Goal: Task Accomplishment & Management: Use online tool/utility

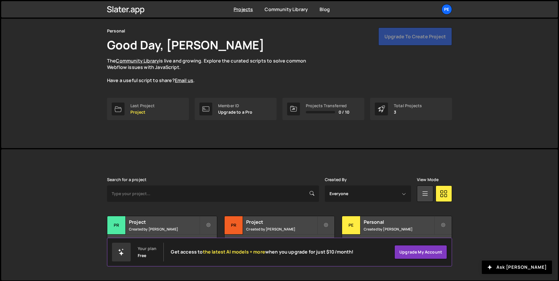
scroll to position [20, 0]
click at [351, 227] on div "Pe" at bounding box center [351, 225] width 18 height 18
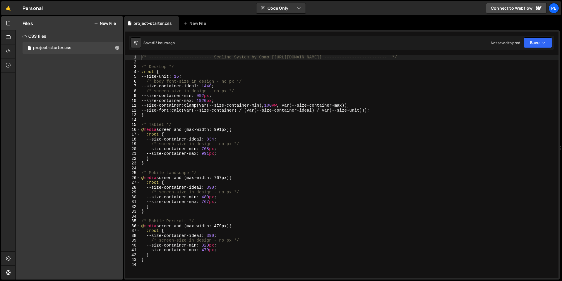
type textarea "}"
click at [289, 162] on div "/* ------------------------- Scaling System by Osmo [https://osmo.supply/] ----…" at bounding box center [349, 171] width 418 height 233
click at [118, 49] on icon at bounding box center [117, 48] width 4 height 6
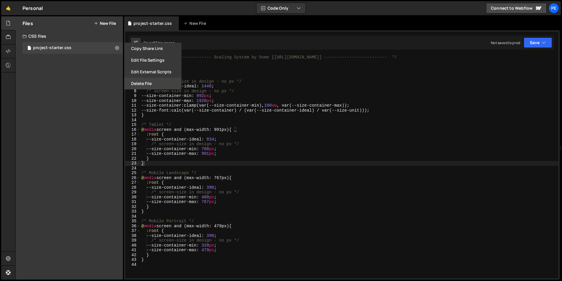
click at [147, 82] on button "Delete File" at bounding box center [152, 84] width 57 height 12
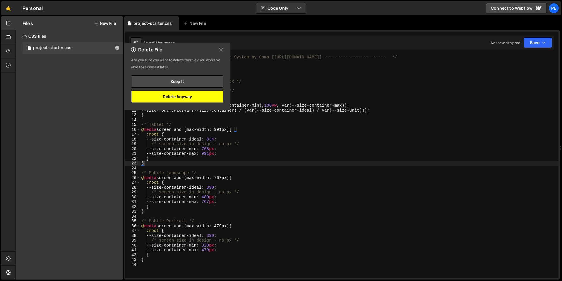
click at [167, 99] on button "Delete Anyway" at bounding box center [177, 97] width 92 height 12
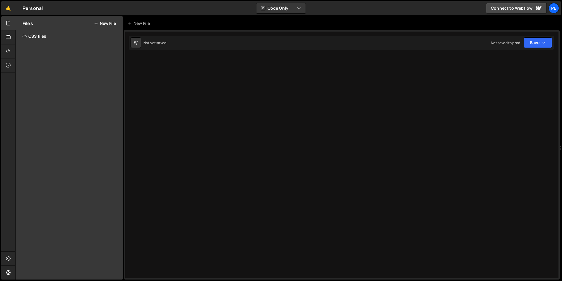
click at [104, 25] on button "New File" at bounding box center [105, 23] width 22 height 5
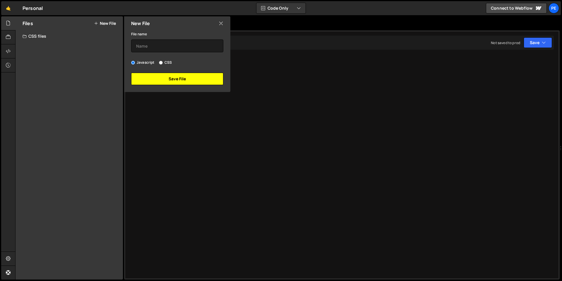
click at [165, 78] on button "Save File" at bounding box center [177, 79] width 92 height 12
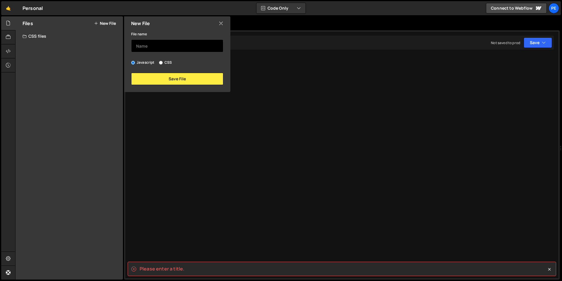
click at [156, 45] on input "text" at bounding box center [177, 45] width 92 height 13
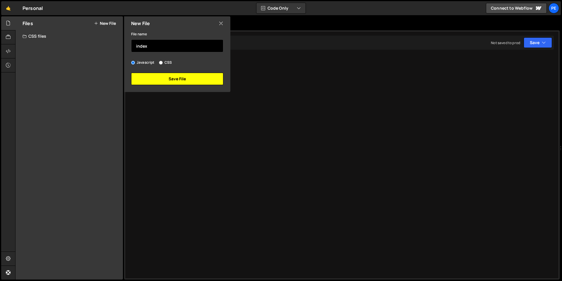
type input "index"
click at [171, 77] on button "Save File" at bounding box center [177, 79] width 92 height 12
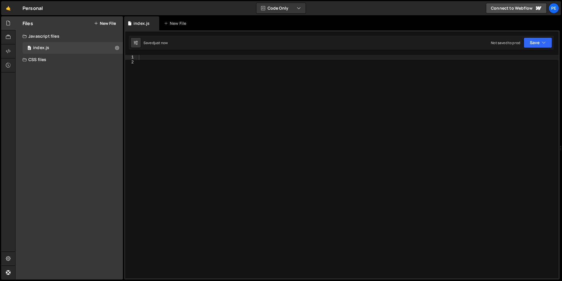
click at [174, 71] on div at bounding box center [347, 171] width 421 height 233
click at [170, 52] on div "Type cmd + s to save your Javascript file. XXXXXXXXXXXXXXXXXXXXXXXXXXXXXXXXXXXX…" at bounding box center [341, 154] width 435 height 249
click at [169, 54] on div "Type cmd + s to save your Javascript file. XXXXXXXXXXXXXXXXXXXXXXXXXXXXXXXXXXXX…" at bounding box center [341, 154] width 435 height 249
click at [169, 57] on div at bounding box center [347, 171] width 421 height 233
paste textarea "});"
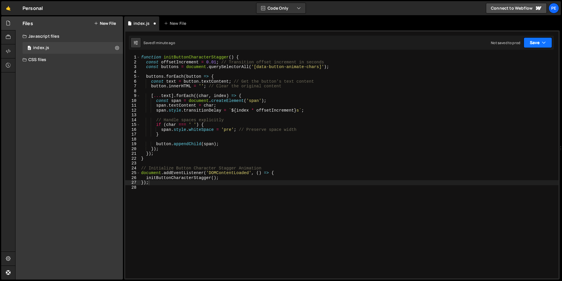
click at [544, 44] on icon "button" at bounding box center [543, 43] width 4 height 6
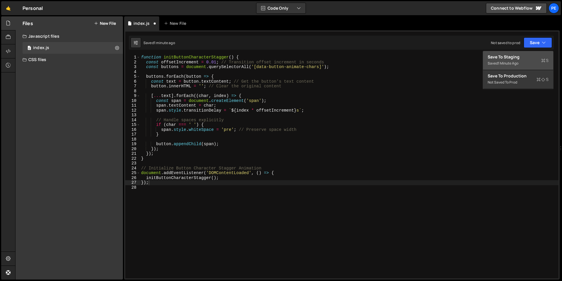
click at [524, 59] on div "Save to Staging S" at bounding box center [517, 57] width 61 height 6
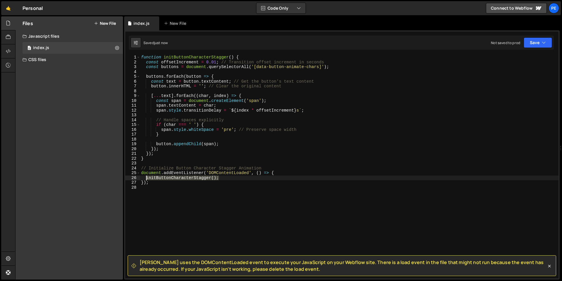
drag, startPoint x: 226, startPoint y: 179, endPoint x: 146, endPoint y: 178, distance: 80.4
click at [146, 178] on div "function initButtonCharacterStagger ( ) { const offsetIncrement = 0.01 ; // Tra…" at bounding box center [349, 171] width 418 height 233
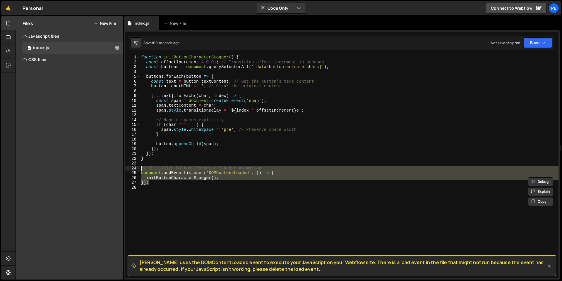
drag, startPoint x: 177, startPoint y: 185, endPoint x: 123, endPoint y: 168, distance: 57.0
click at [123, 168] on div "Files New File Javascript files 0 index.js 0 CSS files Copy share link Edit Fil…" at bounding box center [288, 148] width 546 height 264
type textarea "// // Initialize Button Character Stagger Animation // document.addEventListene…"
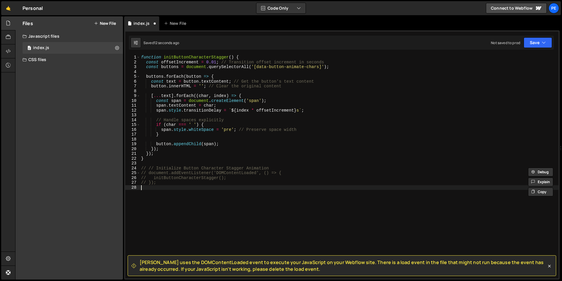
click at [162, 187] on div "function initButtonCharacterStagger ( ) { const offsetIncrement = 0.01 ; // Tra…" at bounding box center [349, 171] width 418 height 233
paste textarea "initButtonCharacterStagger();"
click at [549, 267] on icon at bounding box center [549, 267] width 6 height 6
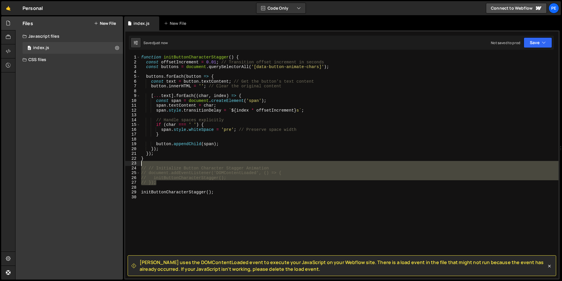
drag, startPoint x: 165, startPoint y: 183, endPoint x: 133, endPoint y: 164, distance: 37.0
click at [133, 164] on div "// }); 1 2 3 4 5 6 7 8 9 10 11 12 13 14 15 16 17 18 19 20 21 22 23 24 25 26 27 …" at bounding box center [341, 167] width 433 height 224
type textarea "// // Initialize Button Character Stagger Animation"
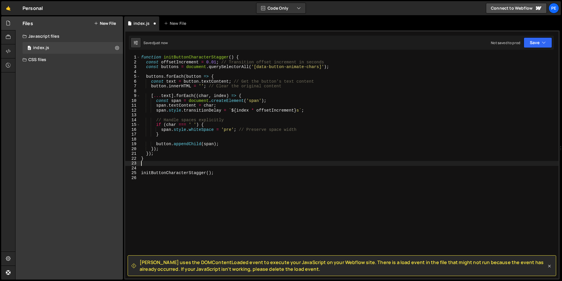
click at [549, 266] on icon at bounding box center [549, 267] width 6 height 6
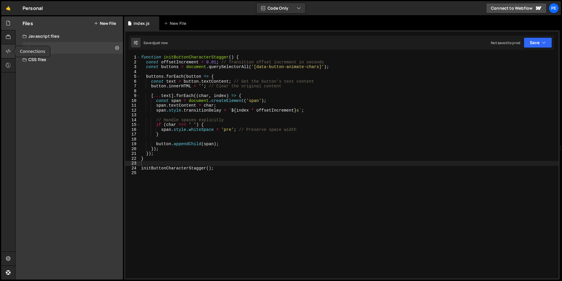
click at [8, 52] on icon at bounding box center [8, 51] width 5 height 6
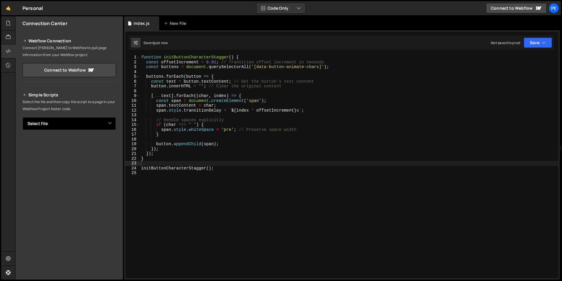
click at [109, 125] on select "Select File project-starter.css index.js" at bounding box center [69, 123] width 93 height 13
select select "47766"
click at [23, 117] on select "Select File project-starter.css index.js" at bounding box center [69, 123] width 93 height 13
click at [94, 144] on button "Copy" at bounding box center [98, 143] width 20 height 12
click at [110, 142] on button "Button group with nested dropdown" at bounding box center [112, 143] width 8 height 12
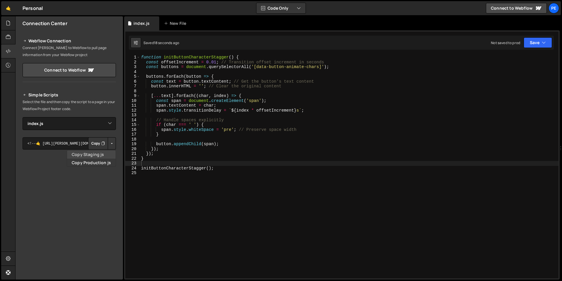
click at [94, 154] on link "Copy Staging js" at bounding box center [91, 155] width 49 height 8
click at [223, 163] on div "function initButtonCharacterStagger ( ) { const offsetIncrement = 0.01 ; // Tra…" at bounding box center [349, 171] width 418 height 233
click at [259, 113] on div "function initButtonCharacterStagger ( ) { const offsetIncrement = 0.01 ; // Tra…" at bounding box center [349, 171] width 418 height 233
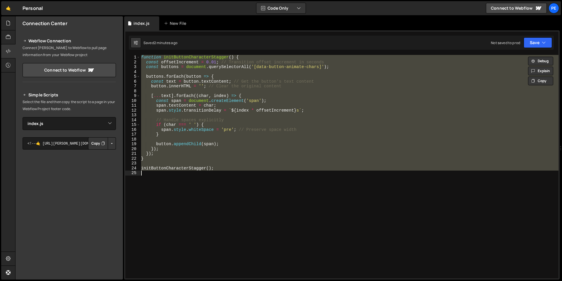
paste textarea "});"
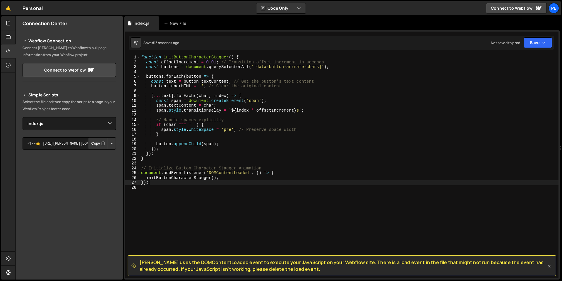
click at [245, 185] on div "function initButtonCharacterStagger ( ) { const offsetIncrement = 0.01 ; // Tra…" at bounding box center [349, 171] width 418 height 233
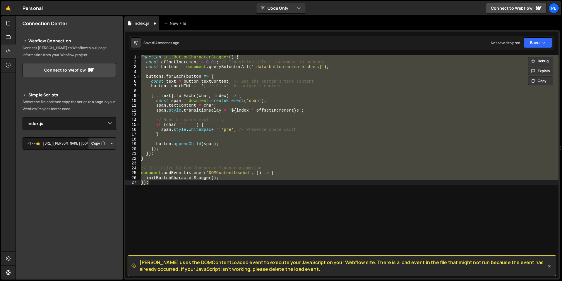
type textarea "initButtonCharacterStagger();"
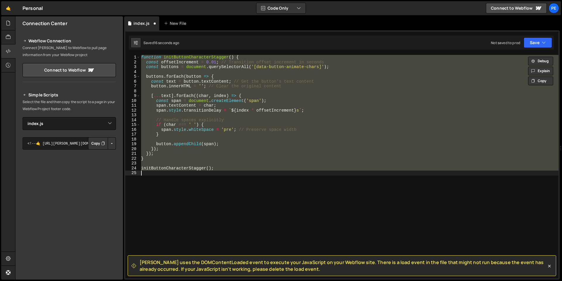
click at [453, 140] on div "function initButtonCharacterStagger ( ) { const offsetIncrement = 0.01 ; // Tra…" at bounding box center [349, 167] width 418 height 224
